Goal: Obtain resource: Download file/media

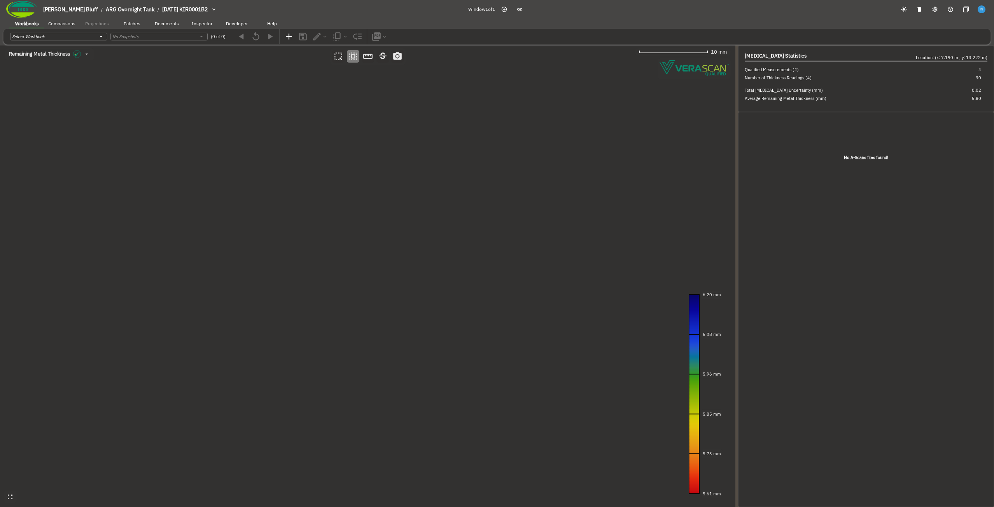
drag, startPoint x: 281, startPoint y: 153, endPoint x: 312, endPoint y: 150, distance: 31.3
click at [312, 150] on canvas at bounding box center [367, 277] width 735 height 462
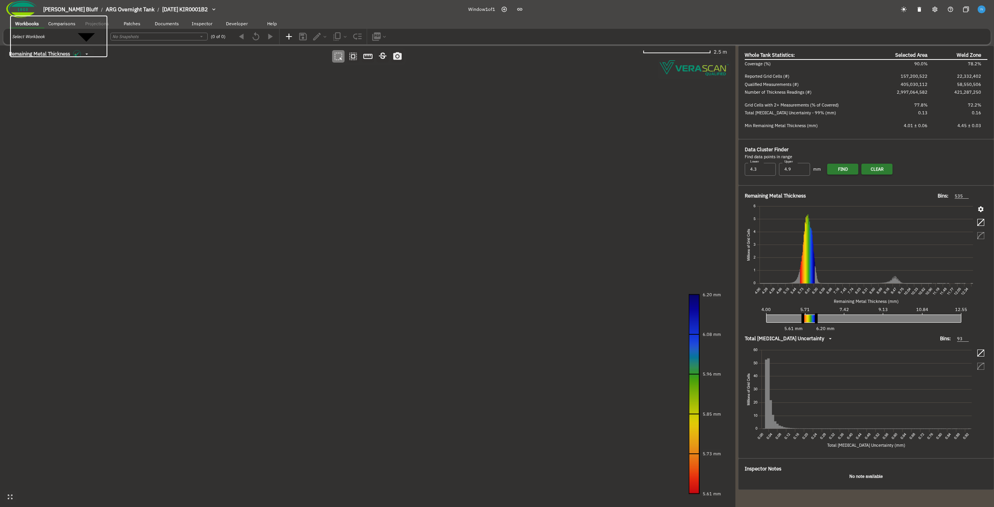
click at [67, 37] on body "Fowler's Bluff / ARG Overnight Tank / 2024-09-20 KIR0001B2 Window 1 of 1 Workbo…" at bounding box center [497, 316] width 994 height 633
type input "517d5af7-53c6-4fec-81de-2f0e40ea7f42"
click at [142, 37] on body "Fowler's Bluff / ARG Overnight Tank / 2024-09-20 KIR0001B2 / ARG Report - new W…" at bounding box center [497, 267] width 994 height 534
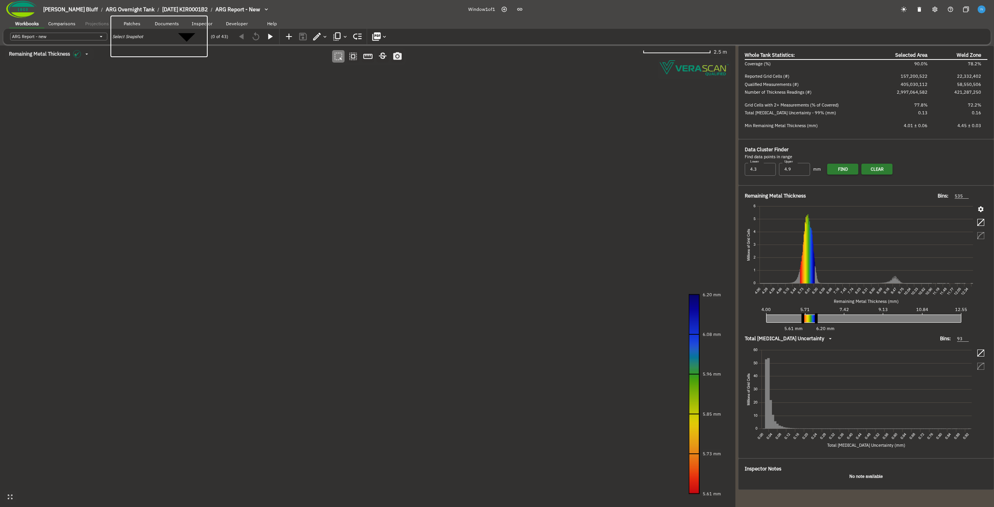
type input "69241aed-fa7c-4224-973a-965a521d4376"
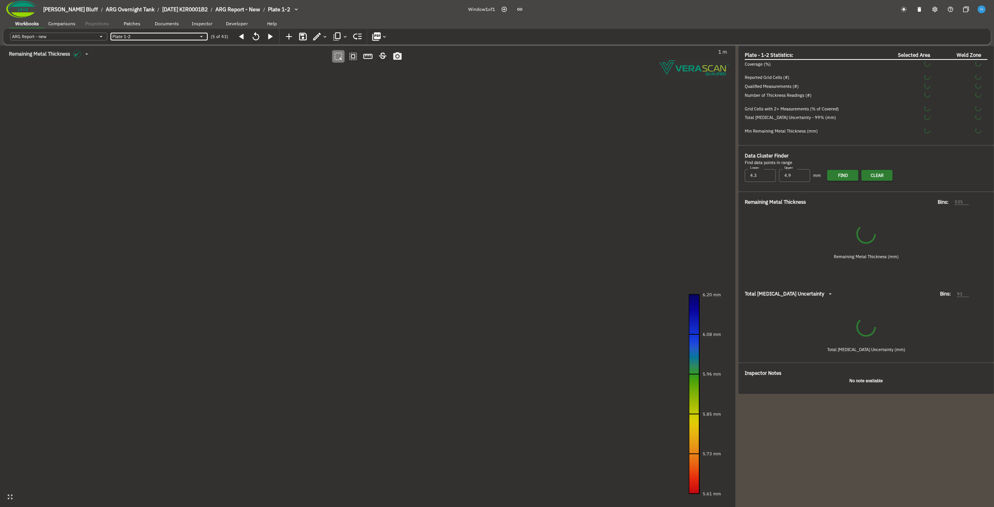
type input "134"
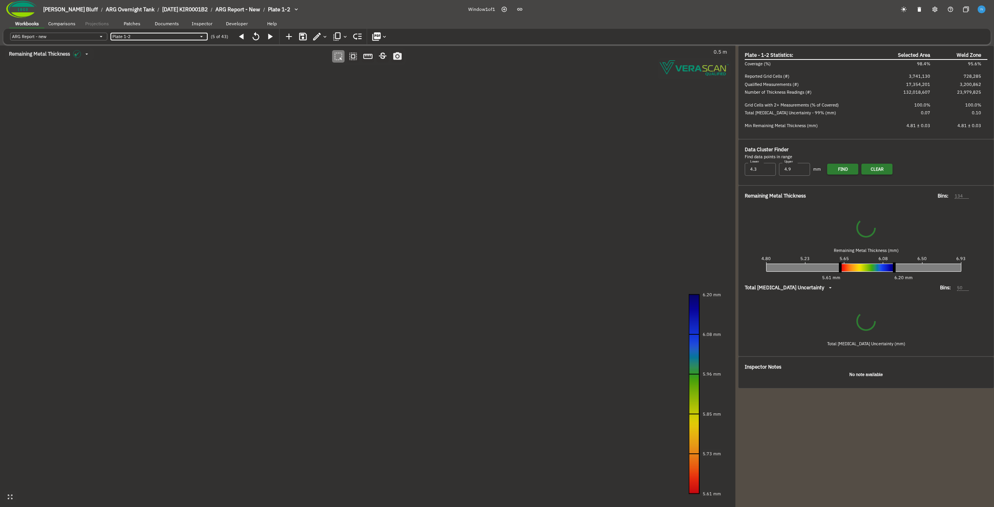
type input "50"
click at [379, 35] on icon "button" at bounding box center [376, 37] width 10 height 10
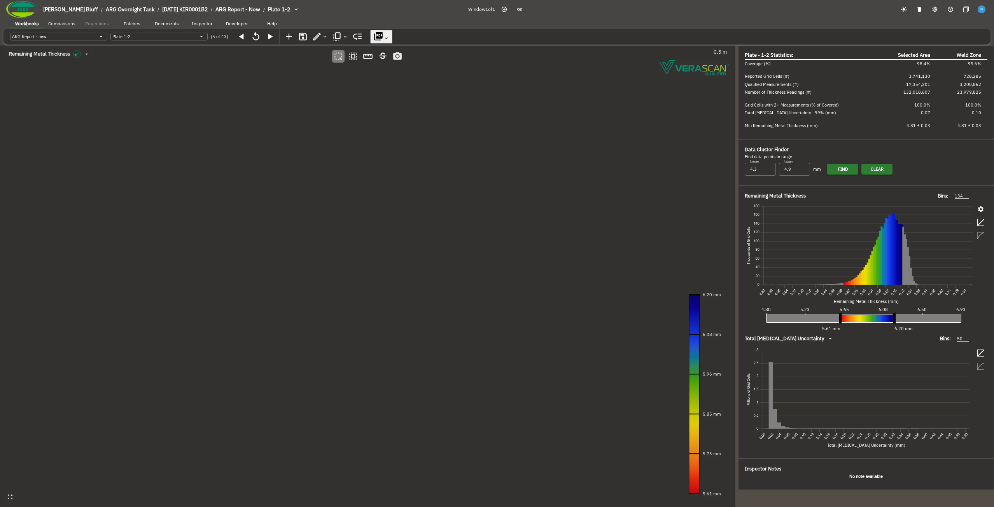
click at [903, 13] on button "button" at bounding box center [904, 9] width 12 height 13
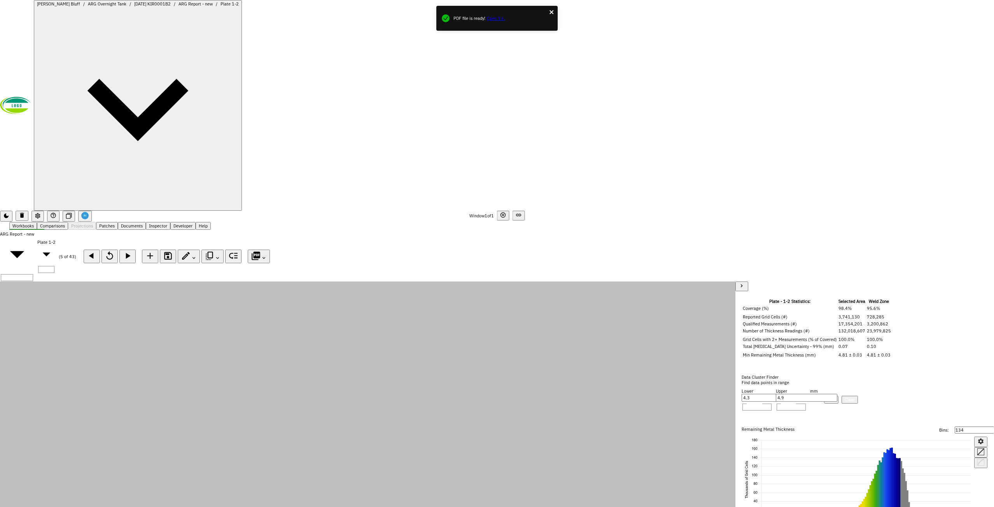
click at [554, 13] on icon "close" at bounding box center [551, 12] width 5 height 6
click at [31, 97] on img at bounding box center [15, 105] width 31 height 17
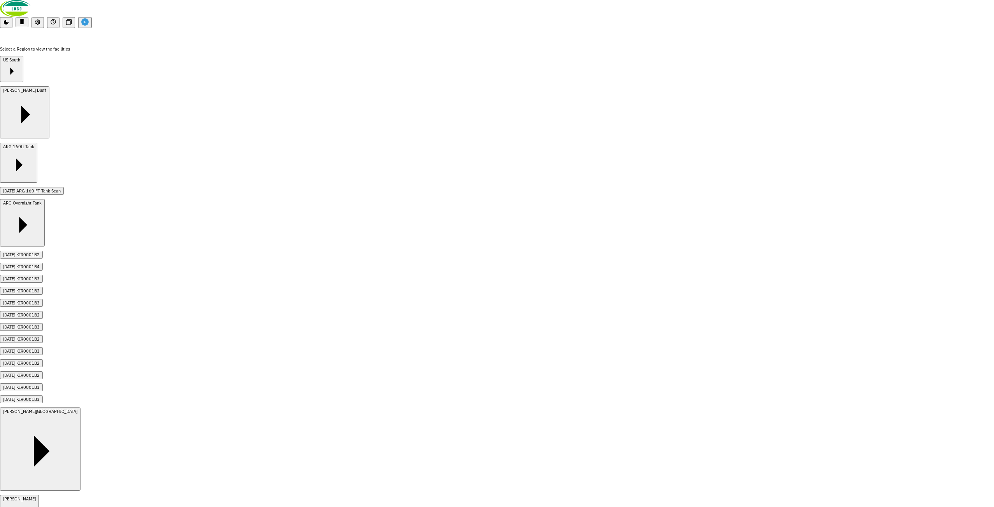
click at [20, 57] on div "US South" at bounding box center [11, 59] width 17 height 5
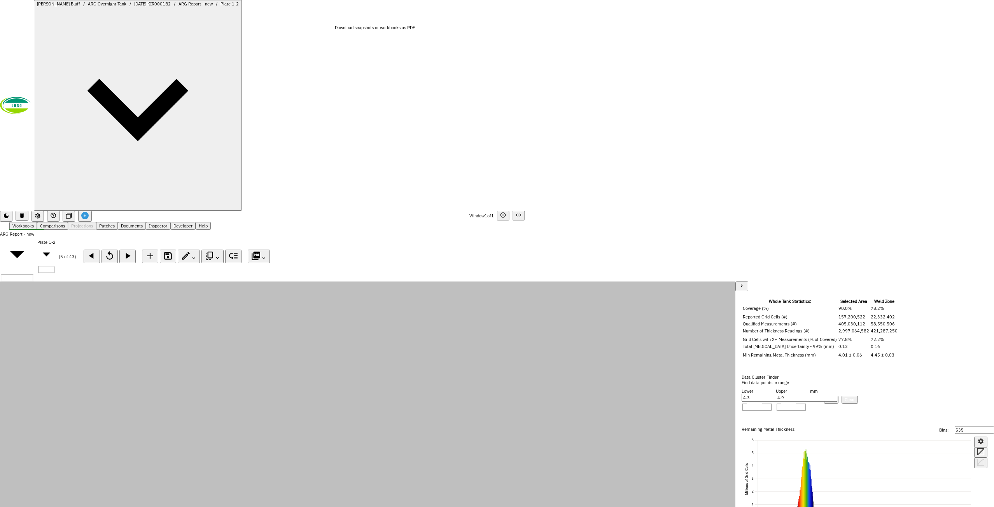
click at [261, 251] on icon "button" at bounding box center [256, 256] width 10 height 10
click at [113, 251] on icon "button" at bounding box center [109, 255] width 7 height 9
type input "134"
type input "50"
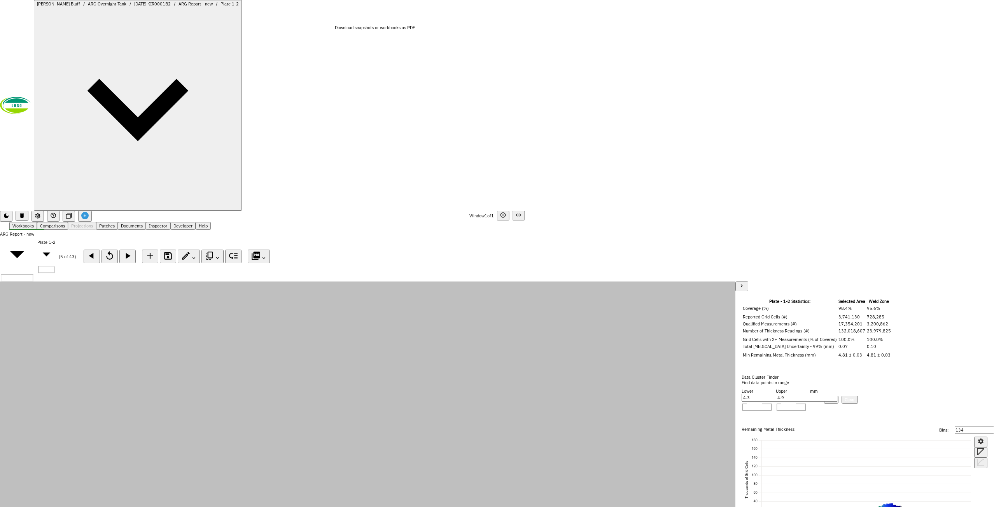
click at [267, 255] on icon "button" at bounding box center [264, 258] width 6 height 6
